Goal: Information Seeking & Learning: Learn about a topic

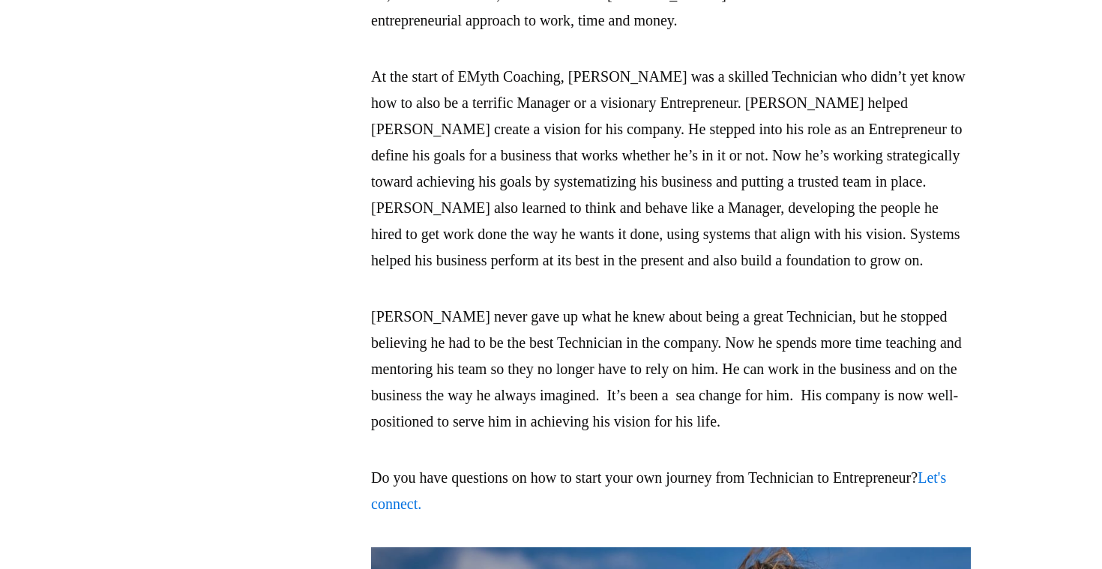
scroll to position [3544, 0]
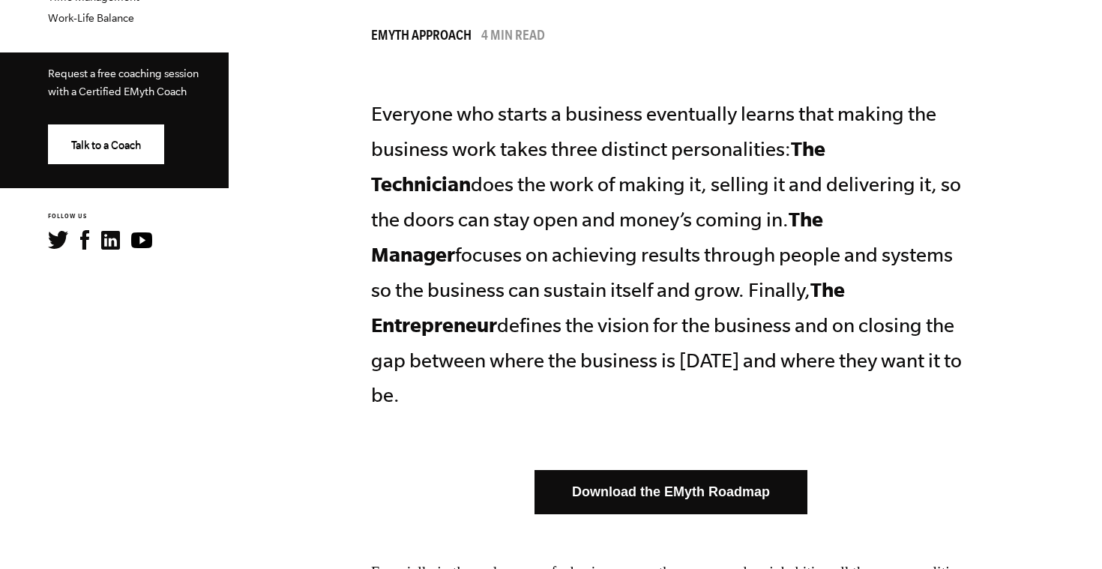
scroll to position [706, 0]
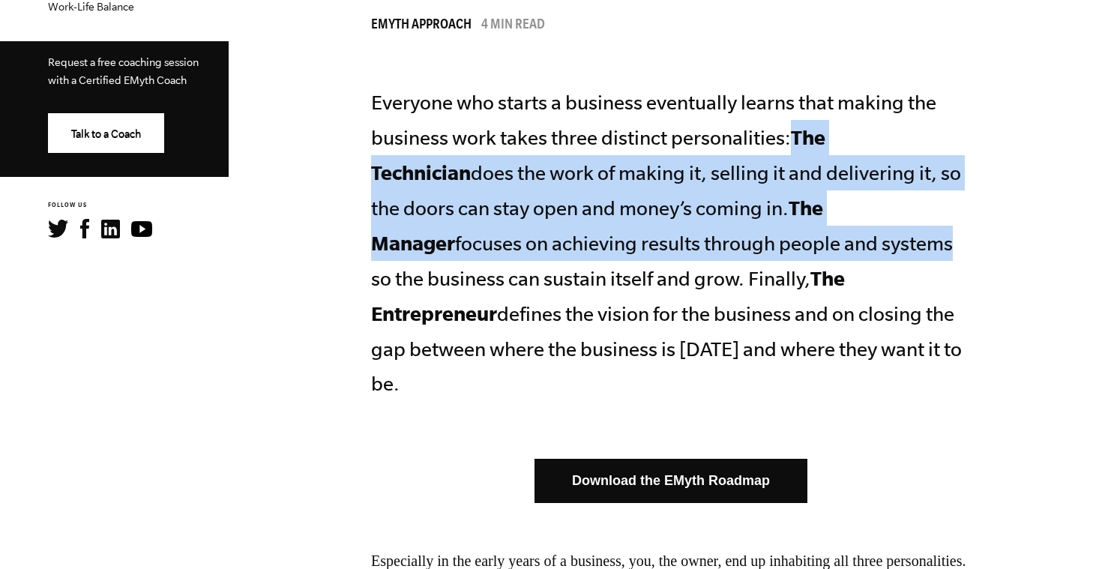
drag, startPoint x: 791, startPoint y: 126, endPoint x: 754, endPoint y: 241, distance: 120.4
click at [754, 241] on p "Everyone who starts a business eventually learns that making the business work …" at bounding box center [671, 243] width 600 height 316
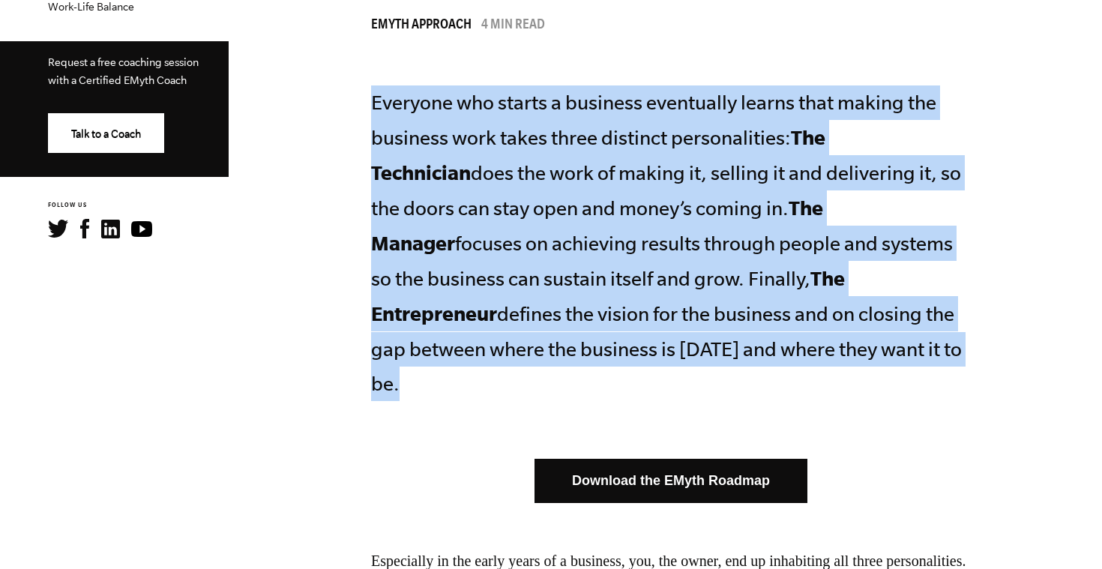
drag, startPoint x: 369, startPoint y: 91, endPoint x: 773, endPoint y: 355, distance: 482.1
copy p "Everyone who starts a business eventually learns that making the business work …"
